Goal: Navigation & Orientation: Go to known website

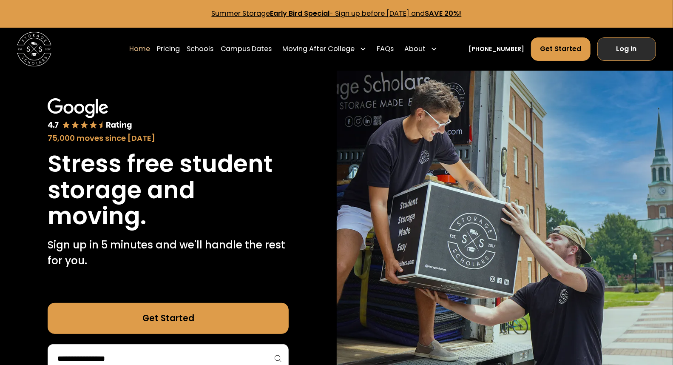
click at [628, 46] on link "Log In" at bounding box center [627, 48] width 59 height 23
click at [627, 47] on link "Log In" at bounding box center [627, 48] width 59 height 23
